Goal: Communication & Community: Answer question/provide support

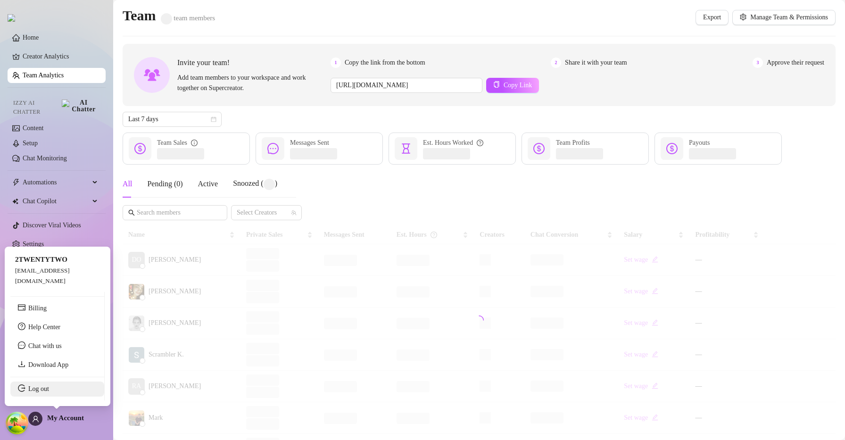
click at [44, 391] on link "Log out" at bounding box center [38, 388] width 21 height 7
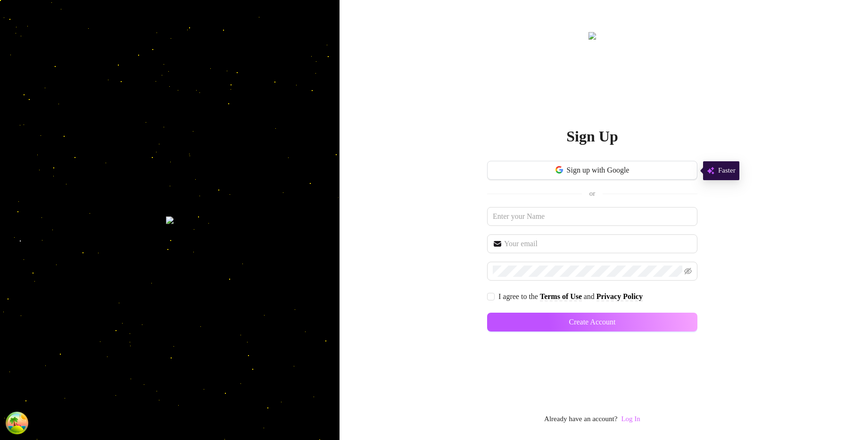
click at [640, 418] on link "Log In" at bounding box center [630, 419] width 19 height 8
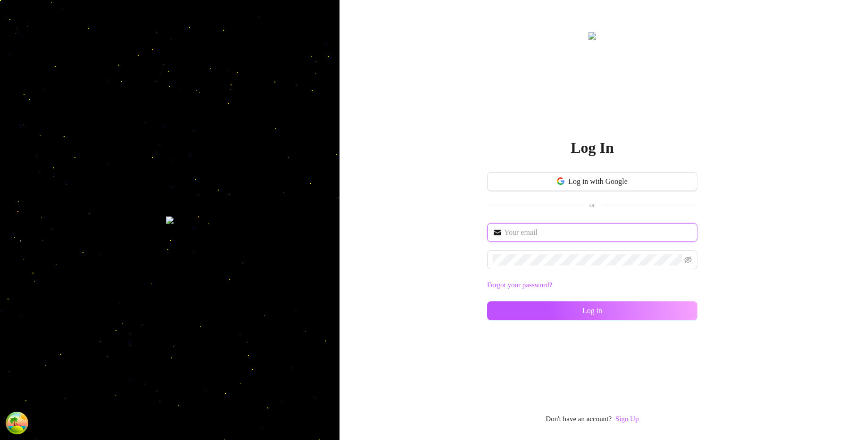
click at [573, 236] on input "text" at bounding box center [598, 232] width 188 height 11
type input "[EMAIL_ADDRESS][DOMAIN_NAME]"
click at [487, 301] on button "Log in" at bounding box center [592, 310] width 210 height 19
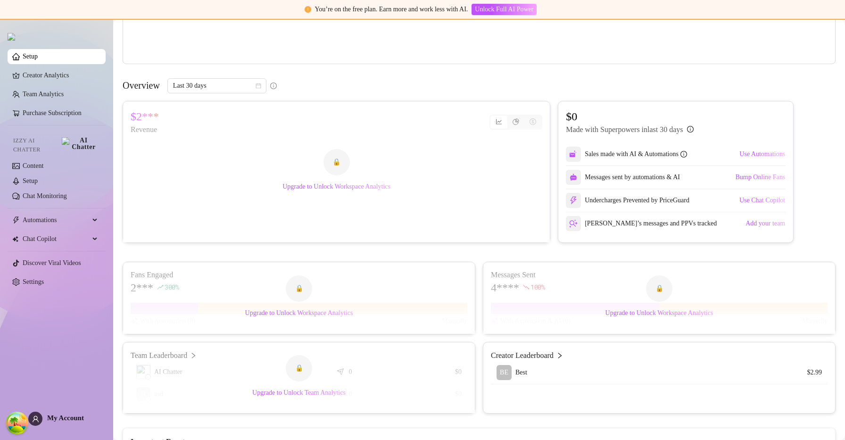
scroll to position [297, 0]
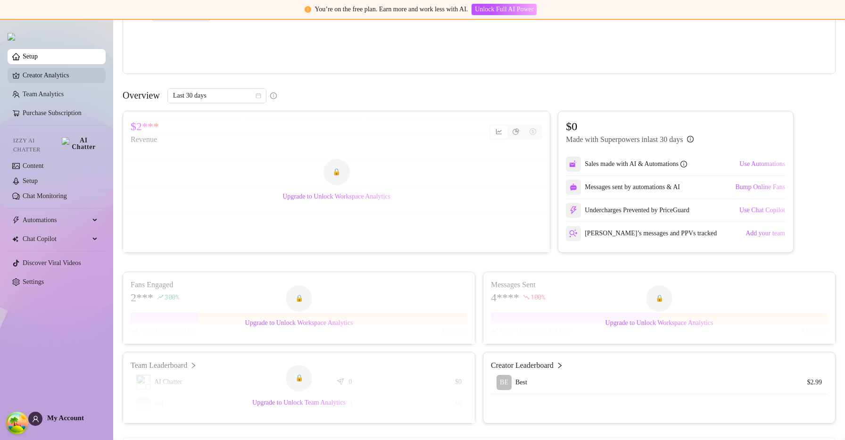
click at [72, 75] on link "Creator Analytics" at bounding box center [60, 75] width 75 height 15
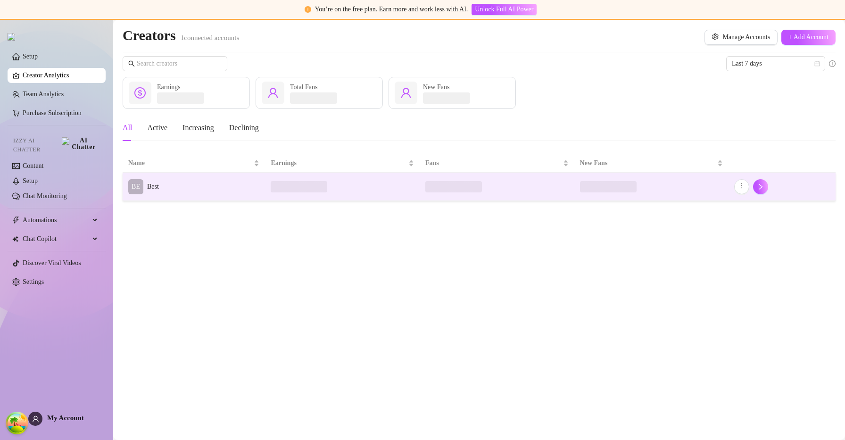
click at [178, 180] on td "BE Best" at bounding box center [194, 187] width 142 height 28
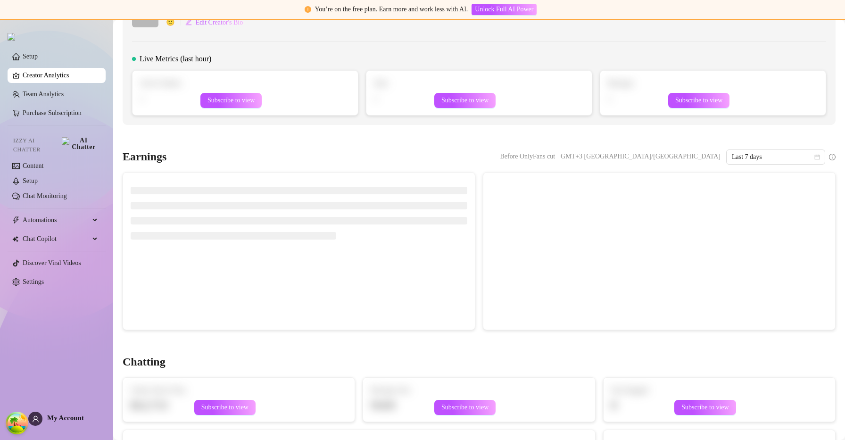
scroll to position [3, 0]
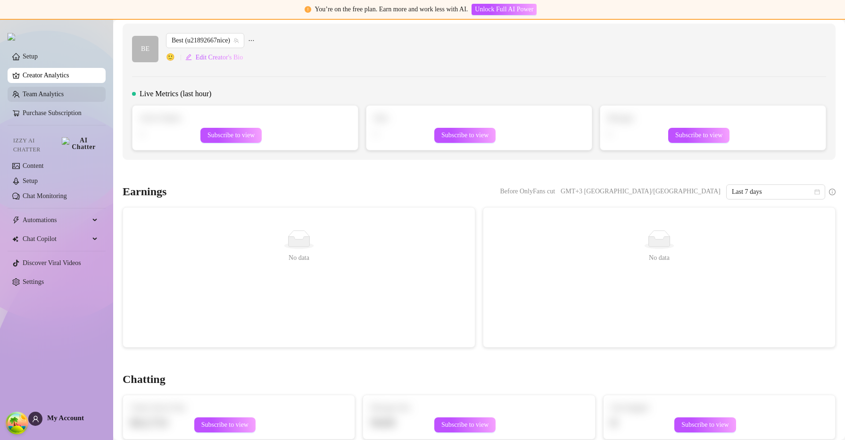
click at [64, 96] on link "Team Analytics" at bounding box center [43, 93] width 41 height 7
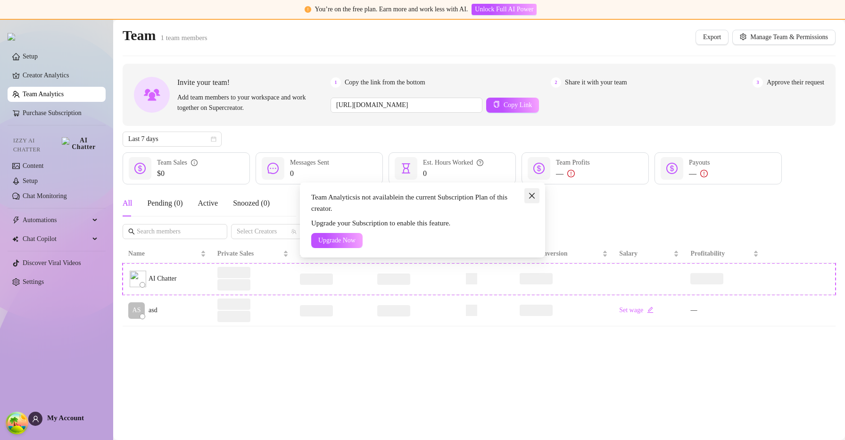
click at [533, 196] on icon "close" at bounding box center [532, 196] width 8 height 8
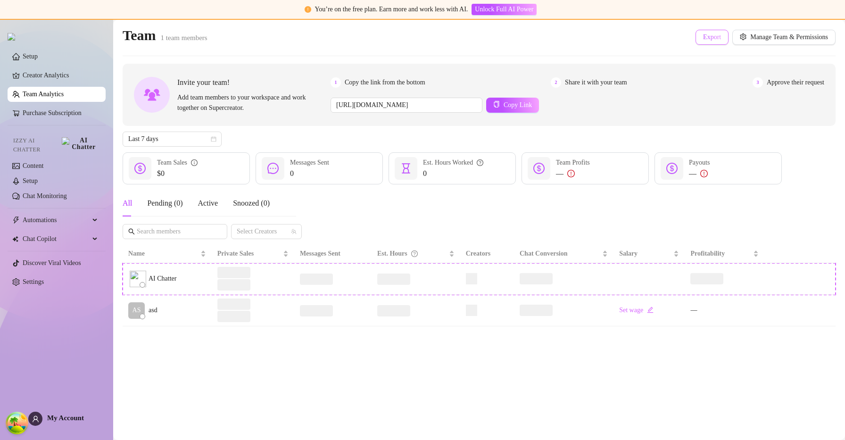
click at [713, 32] on button "Export" at bounding box center [711, 37] width 33 height 15
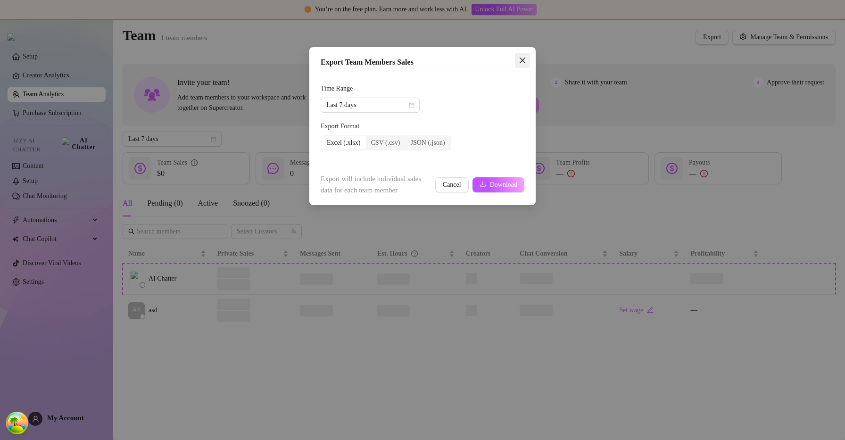
click at [521, 60] on icon "close" at bounding box center [522, 61] width 8 height 8
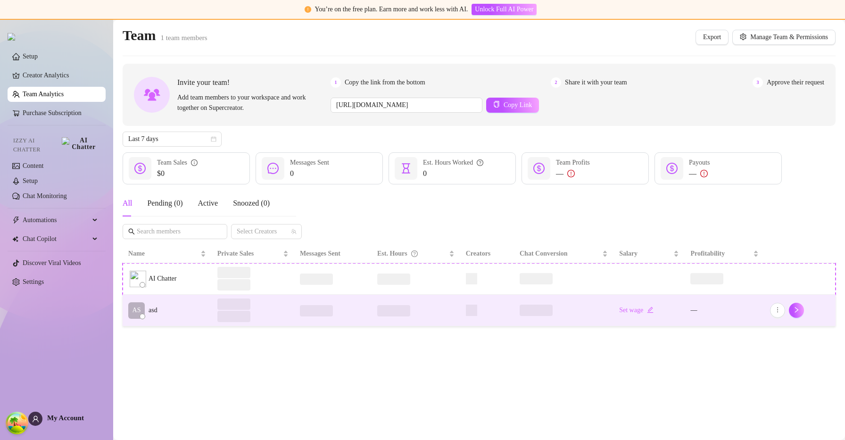
click at [202, 318] on td "AS asd" at bounding box center [167, 311] width 89 height 32
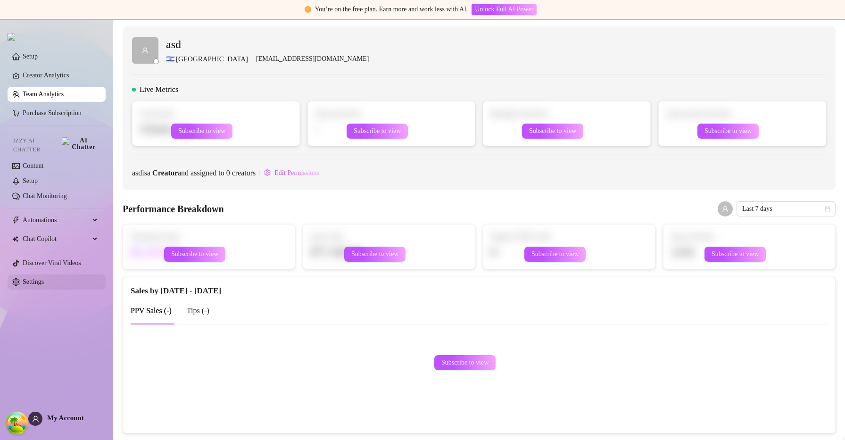
click at [44, 278] on link "Settings" at bounding box center [33, 281] width 21 height 7
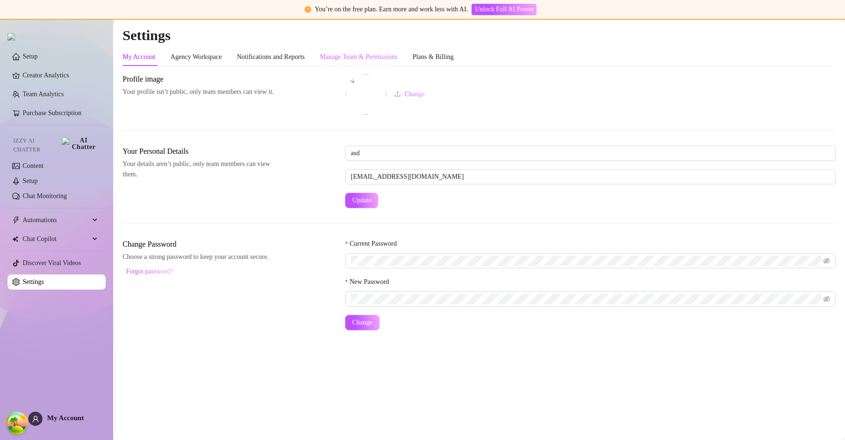
click at [357, 51] on div "Manage Team & Permissions" at bounding box center [359, 57] width 78 height 18
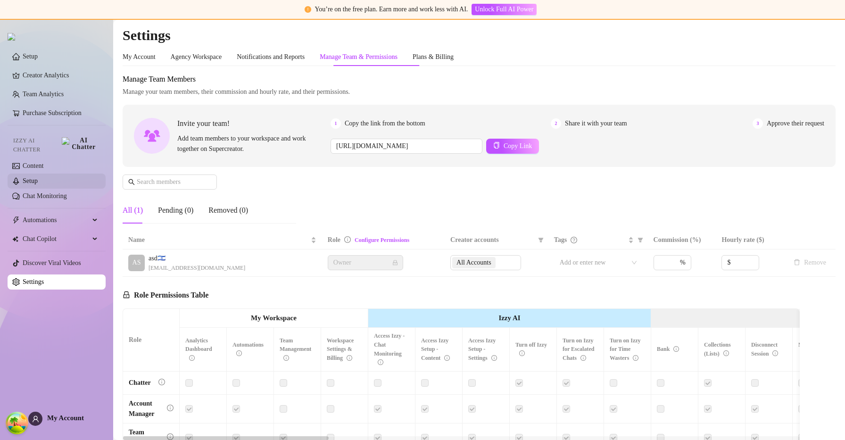
click at [38, 181] on link "Setup" at bounding box center [30, 180] width 15 height 7
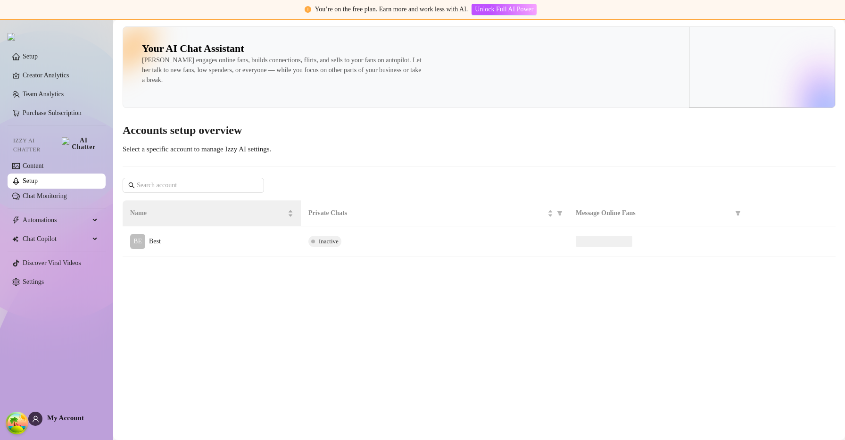
click at [235, 226] on th "Name" at bounding box center [212, 213] width 178 height 26
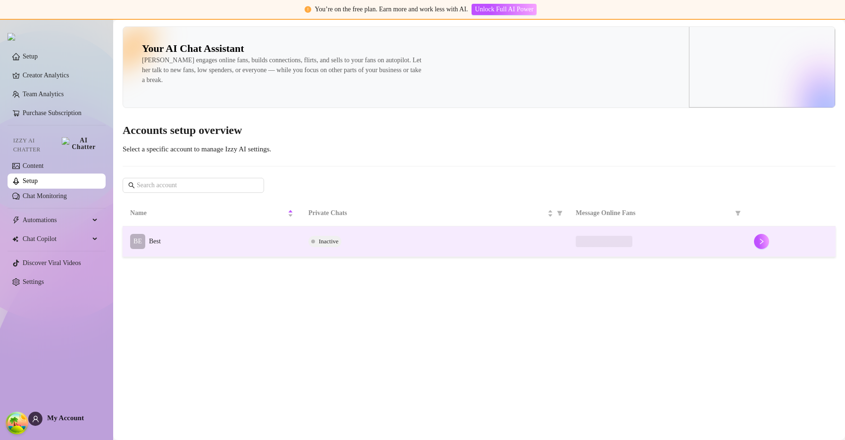
click at [234, 231] on td "BE Best" at bounding box center [212, 241] width 178 height 31
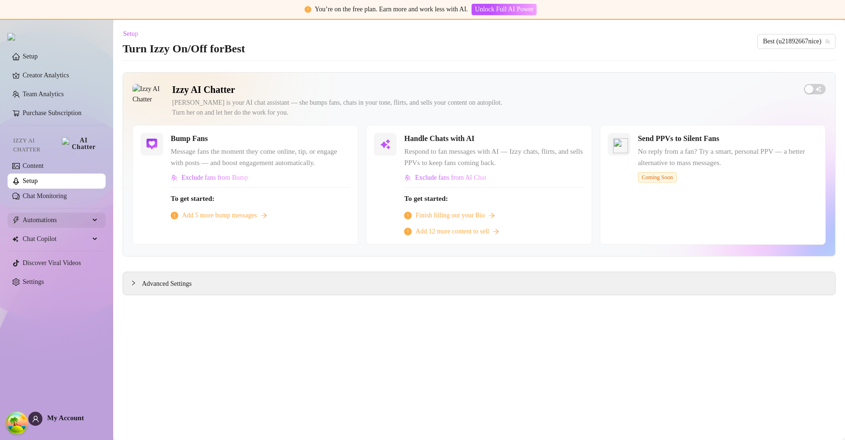
click at [58, 215] on span "Automations" at bounding box center [56, 220] width 67 height 15
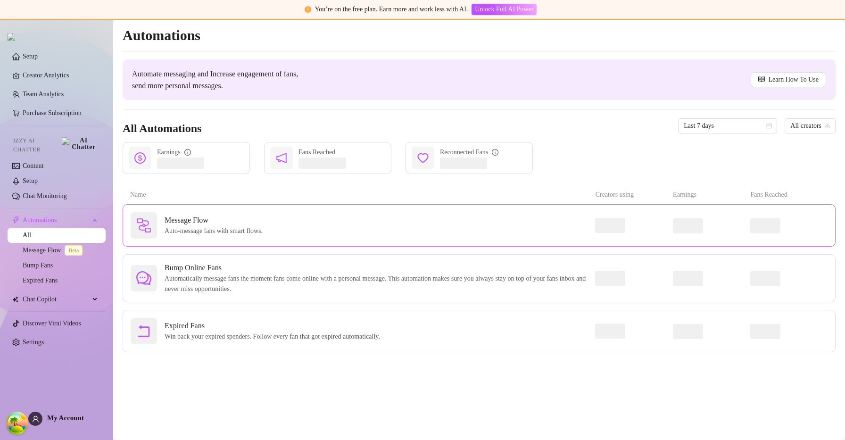
click at [166, 227] on span "Auto-message fans with smart flows." at bounding box center [216, 231] width 102 height 10
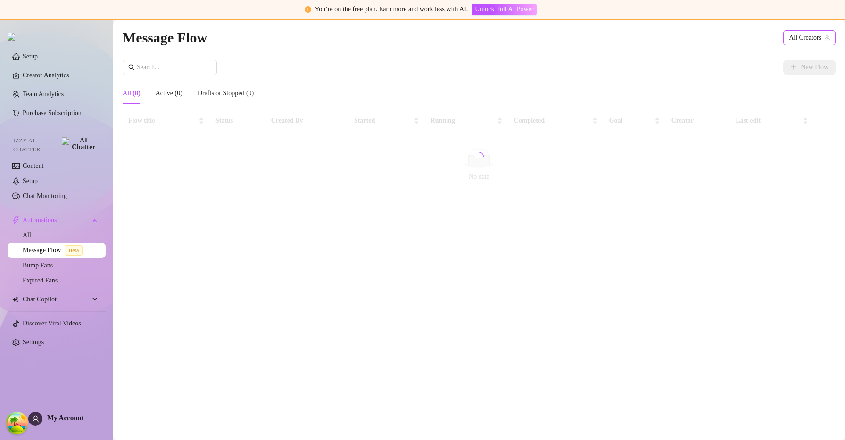
click at [816, 37] on span "All Creators" at bounding box center [809, 38] width 41 height 14
click at [791, 67] on span "( u21892667nice )" at bounding box center [804, 72] width 45 height 10
click at [799, 36] on span "Best (u21892667nice)" at bounding box center [796, 38] width 67 height 14
click at [792, 54] on div "All Creators" at bounding box center [790, 56] width 76 height 10
click at [747, 72] on div "New Flow" at bounding box center [479, 67] width 713 height 15
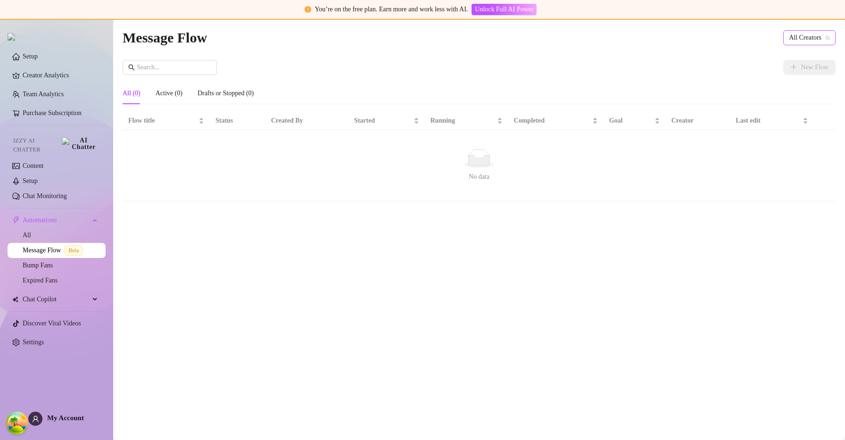
click at [798, 39] on span "All Creators" at bounding box center [809, 38] width 41 height 14
click at [784, 72] on span "( u21892667nice )" at bounding box center [804, 72] width 45 height 10
click at [804, 73] on button "New Flow" at bounding box center [809, 67] width 52 height 15
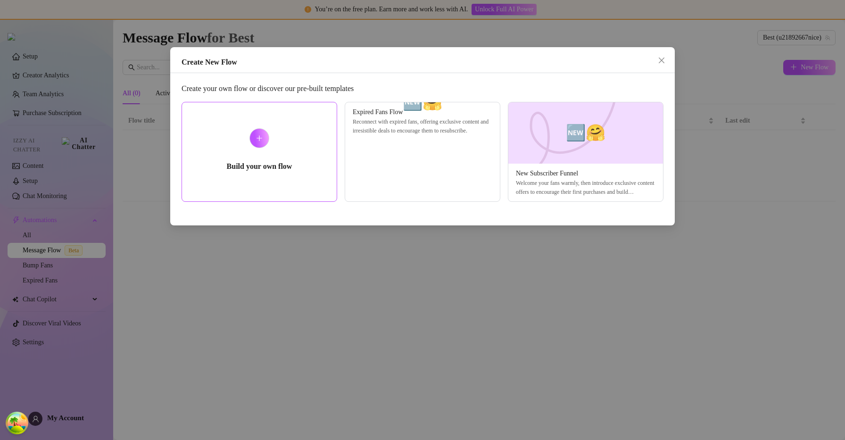
click at [258, 136] on icon "plus" at bounding box center [259, 138] width 7 height 7
click at [578, 138] on span "🆕🤗" at bounding box center [586, 132] width 40 height 25
click at [658, 59] on icon "close" at bounding box center [662, 61] width 8 height 8
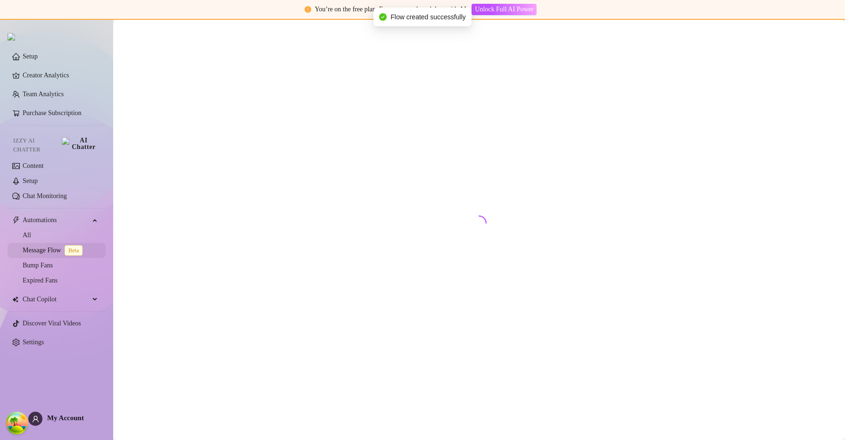
click at [51, 248] on link "Message Flow Beta" at bounding box center [55, 250] width 64 height 7
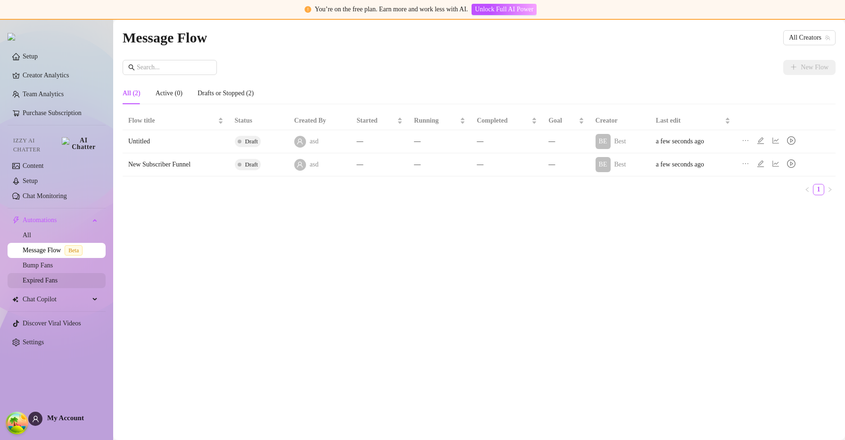
click at [58, 277] on link "Expired Fans" at bounding box center [40, 280] width 35 height 7
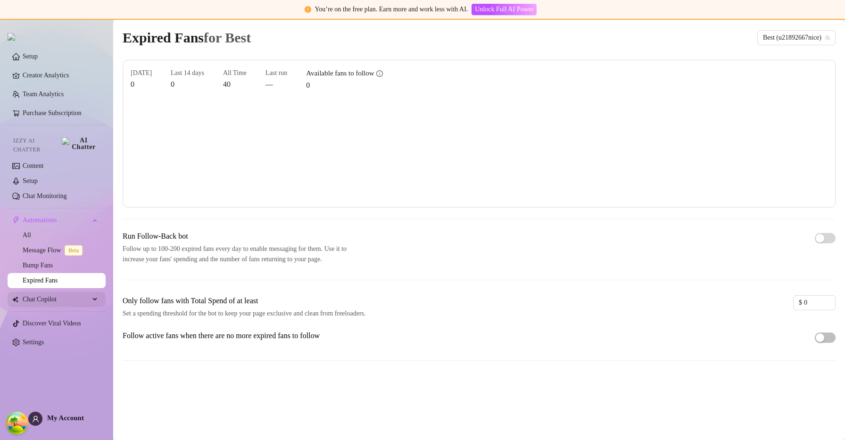
click at [47, 292] on span "Chat Copilot" at bounding box center [56, 299] width 67 height 15
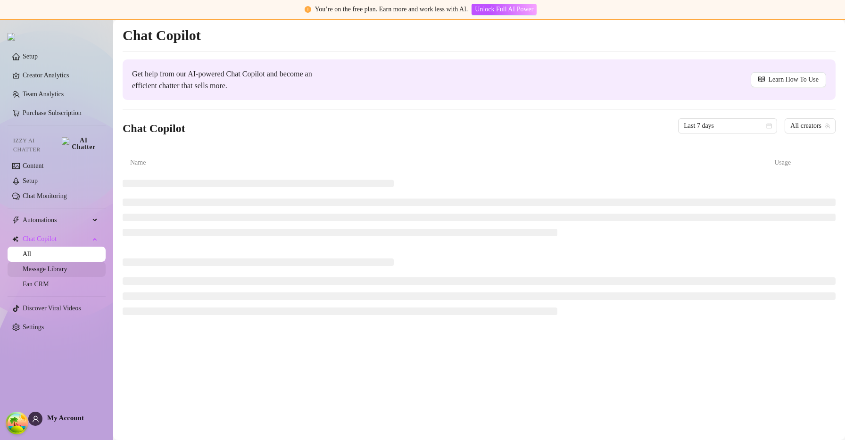
click at [65, 265] on link "Message Library" at bounding box center [45, 268] width 44 height 7
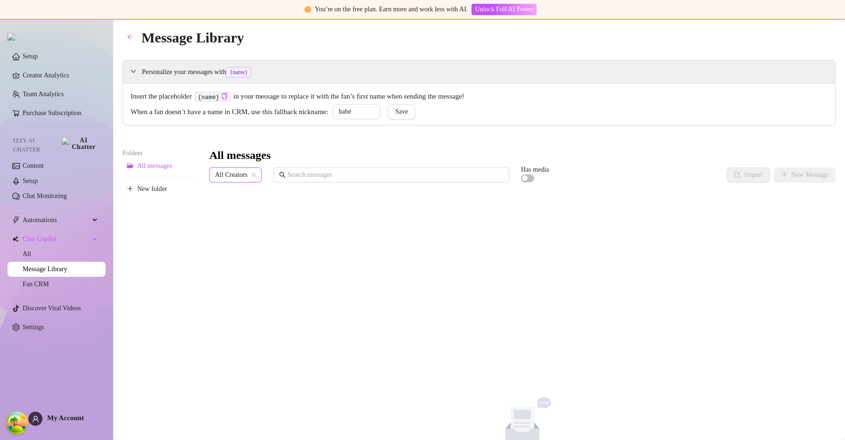
click at [253, 177] on icon "team" at bounding box center [254, 175] width 6 height 6
click at [254, 173] on icon "team" at bounding box center [253, 175] width 5 height 5
click at [247, 173] on span "All Creators" at bounding box center [235, 175] width 41 height 14
click at [244, 173] on span "All Creators" at bounding box center [235, 175] width 41 height 14
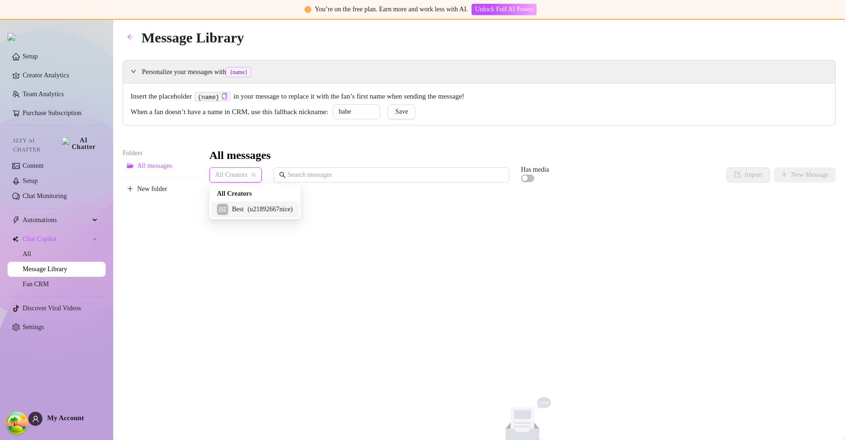
click at [239, 207] on span "Best" at bounding box center [238, 209] width 12 height 10
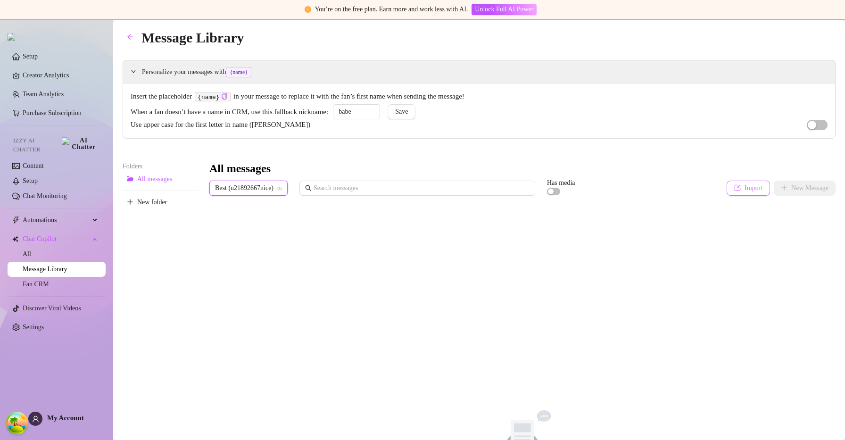
click at [742, 182] on button "Import" at bounding box center [747, 188] width 43 height 15
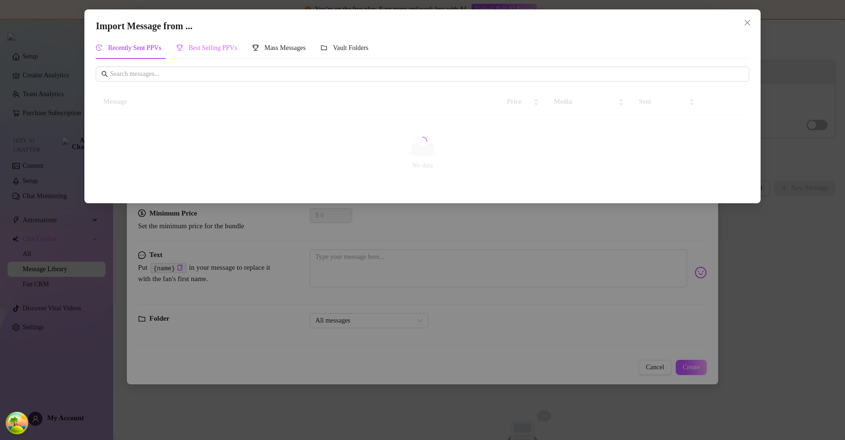
click at [231, 55] on div "Best Selling PPVs" at bounding box center [206, 48] width 61 height 22
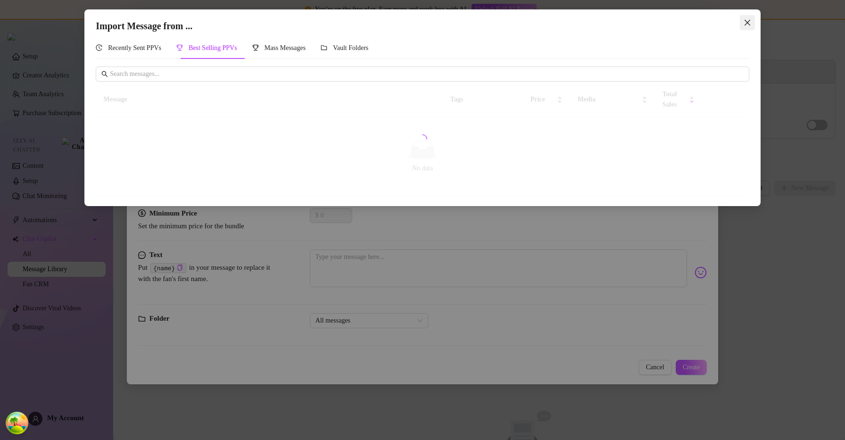
click at [750, 25] on span "Close" at bounding box center [747, 23] width 15 height 8
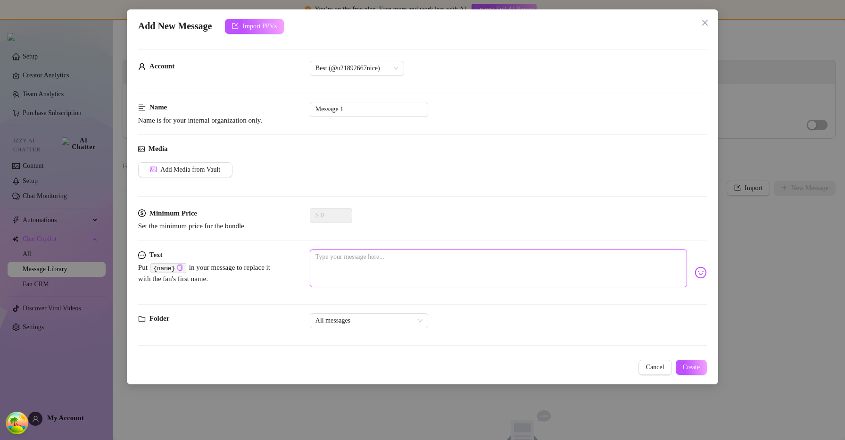
click at [480, 264] on textarea at bounding box center [498, 268] width 377 height 38
type textarea ","
type textarea ",l"
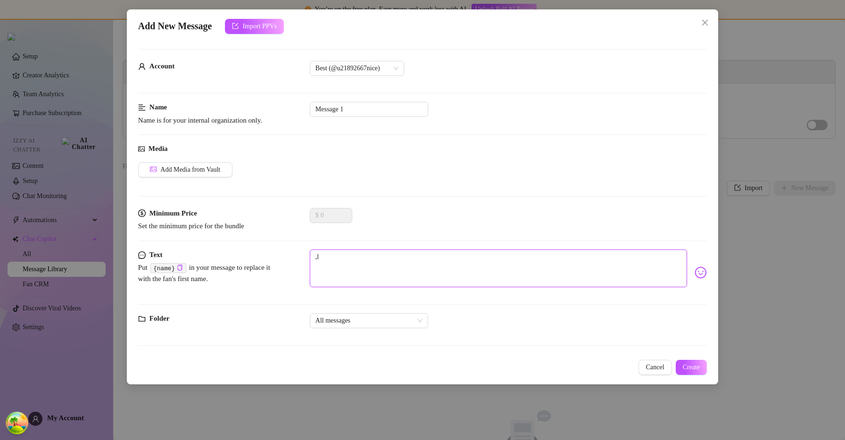
type textarea ",l,"
type textarea ",l,l"
type textarea ",l,lm"
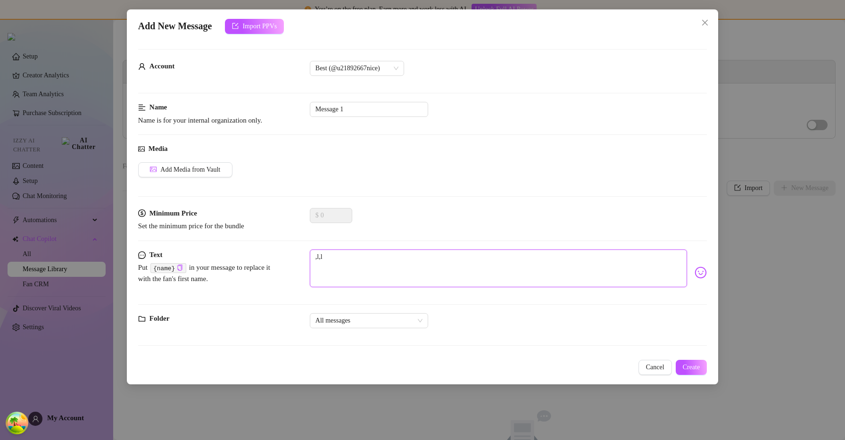
type textarea ",l,lm"
type textarea ",l,lm,"
type textarea ",l,lm,\"
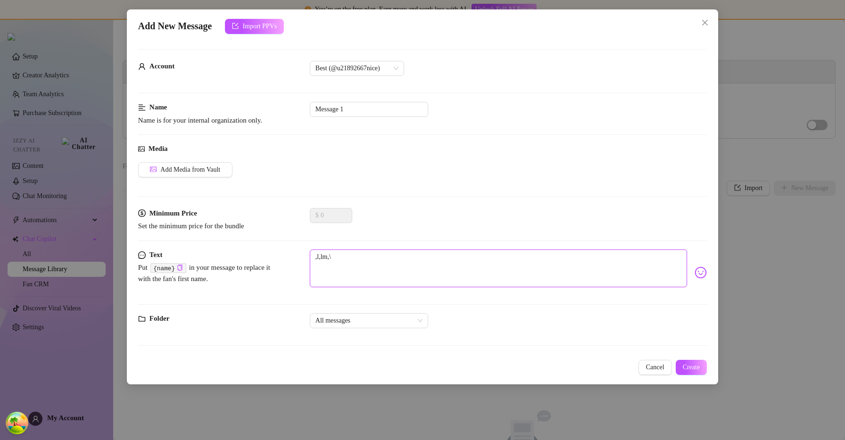
type textarea ",l,lm,\\"
type textarea ",l,lm,\"
type textarea ",l,lm,"
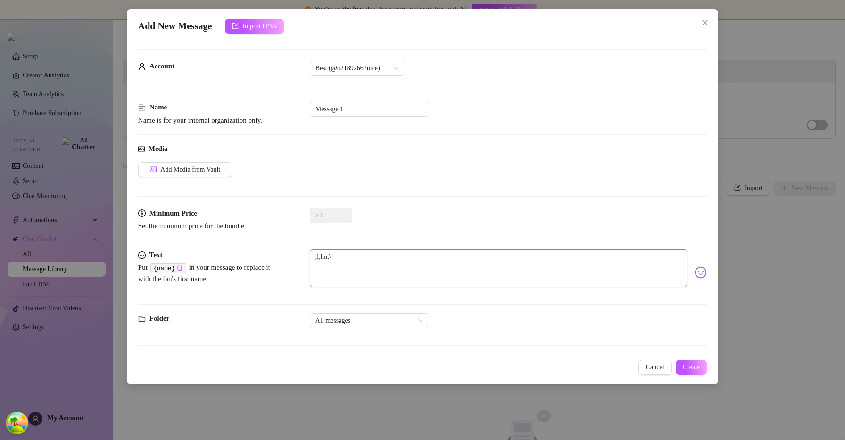
type textarea ",l,lm,"
type textarea ",l,lm"
type textarea ",l,l"
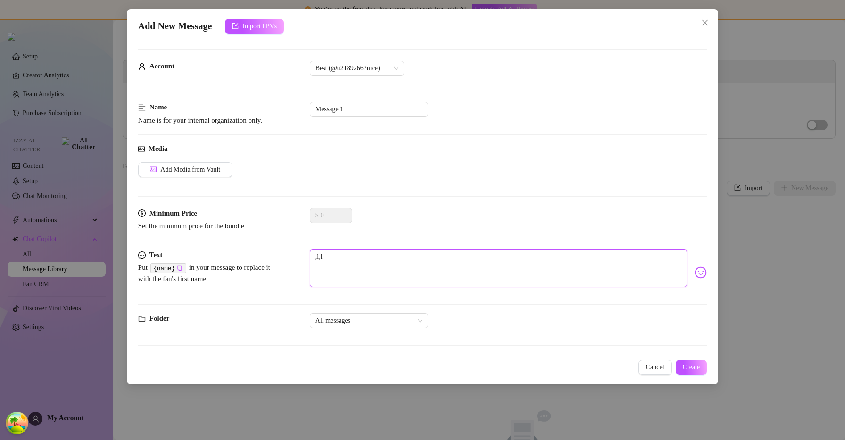
type textarea ",l,"
type textarea ",l"
type textarea ","
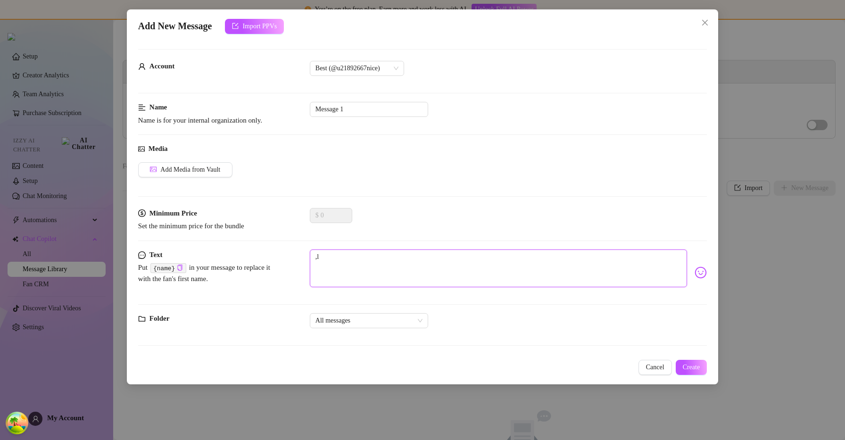
type textarea ","
type textarea "Type your message here..."
type textarea "m"
type textarea "mo"
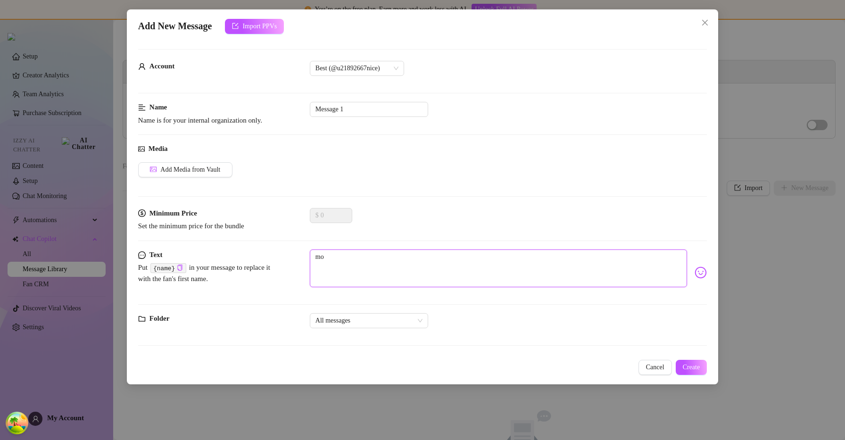
type textarea "mo"
type textarea "moj"
type textarea "moji"
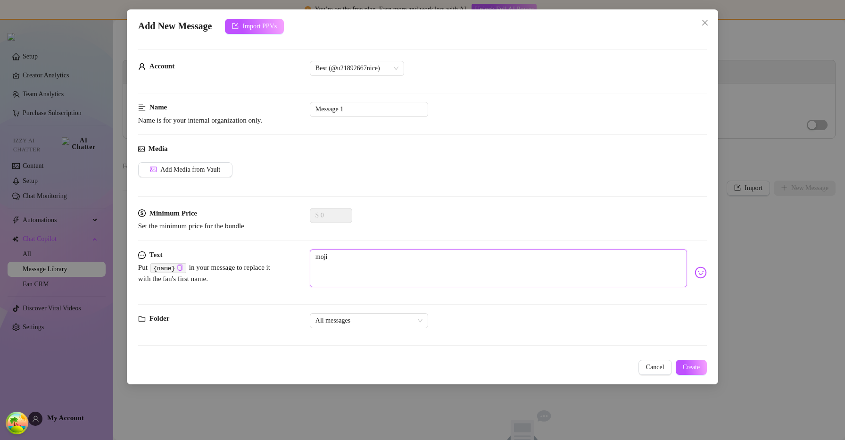
type textarea "moj"
type textarea "mo"
type textarea "moi"
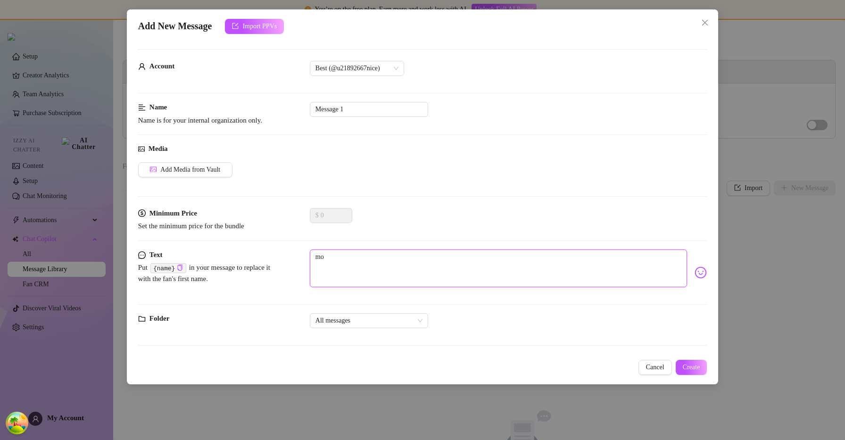
type textarea "moi"
type textarea "moi m"
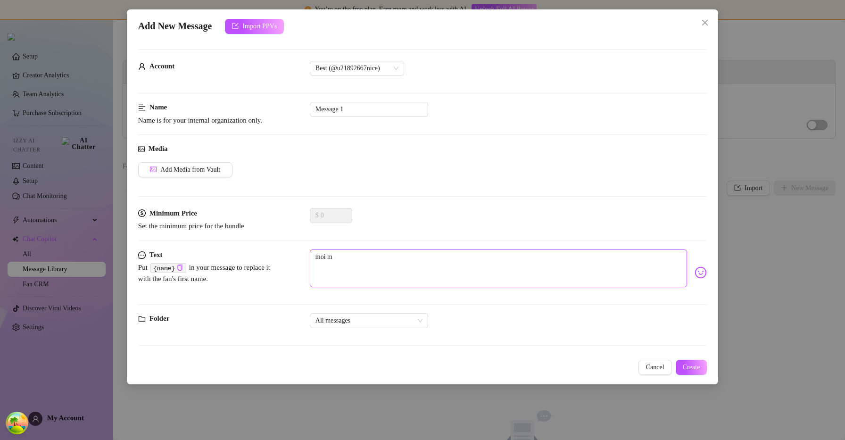
type textarea "moi mo"
type textarea "moi moi"
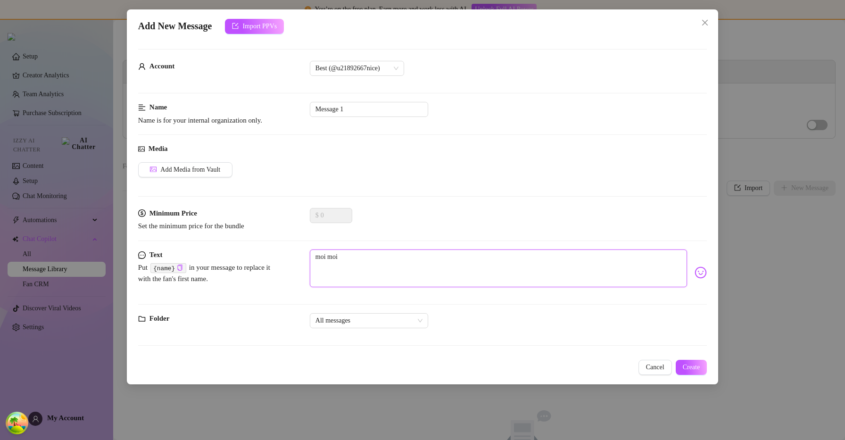
type textarea "moi moi"
click at [703, 368] on button "Create" at bounding box center [691, 367] width 32 height 15
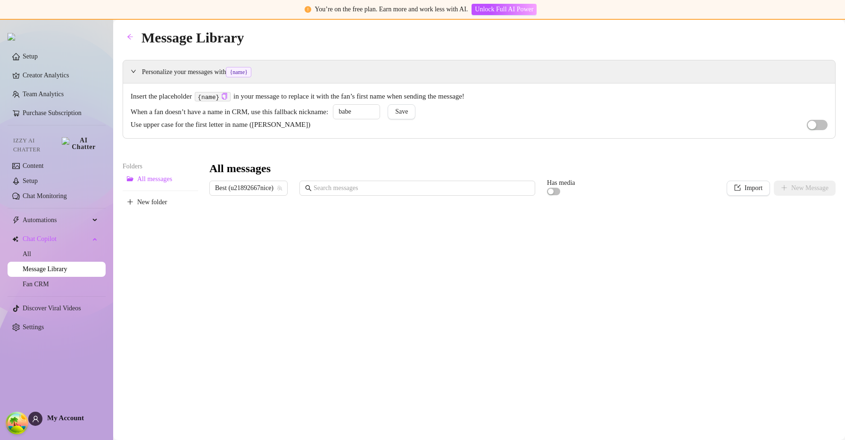
click at [602, 173] on div "All messages" at bounding box center [522, 168] width 626 height 15
